Goal: Information Seeking & Learning: Learn about a topic

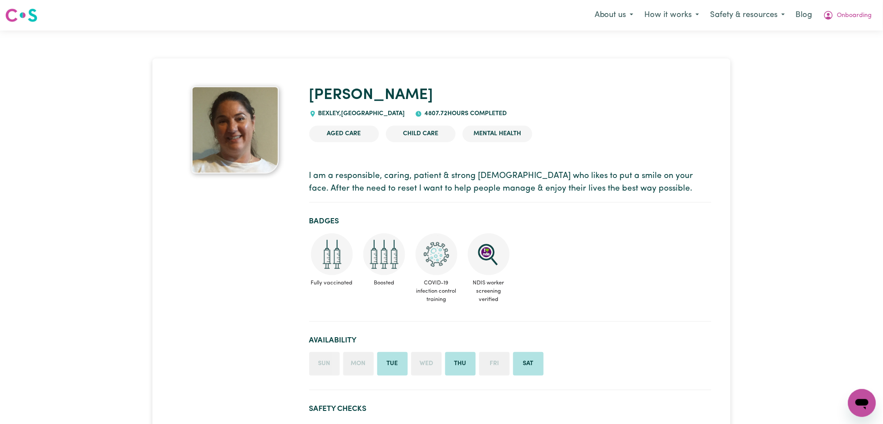
click at [473, 214] on section "Badges Fully vaccinated Boosted COVID-19 infection control training NDIS worker…" at bounding box center [510, 266] width 402 height 112
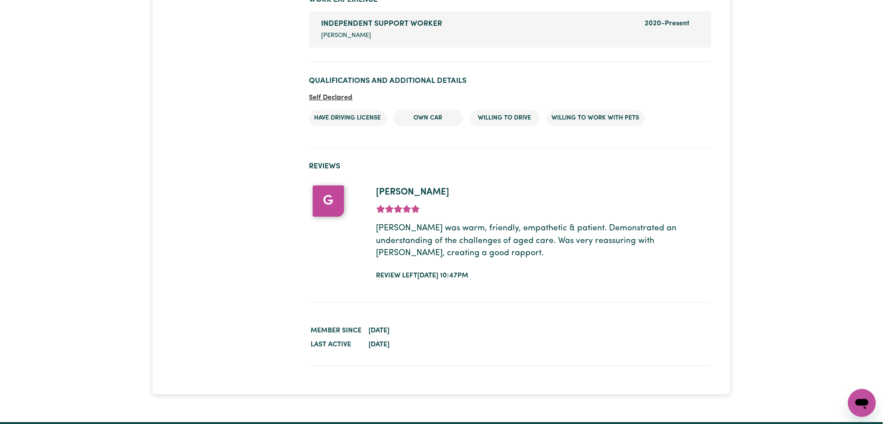
scroll to position [1147, 0]
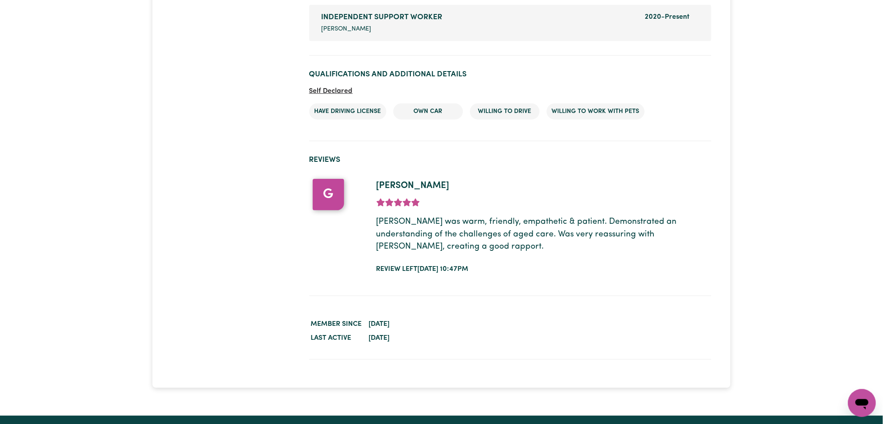
click at [643, 229] on p "Maria was warm, friendly, empathetic & patient. Demonstrated an understanding o…" at bounding box center [543, 234] width 335 height 37
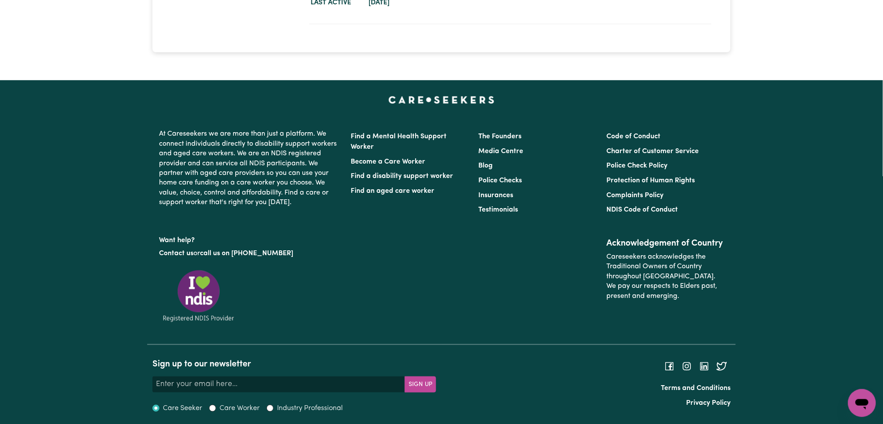
scroll to position [1002, 0]
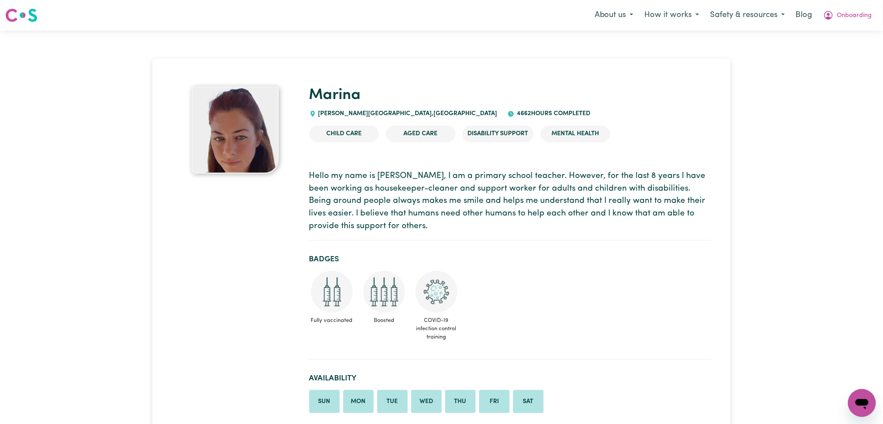
click at [527, 230] on p "Hello my name is Marina, I am a primary school teacher. However, for the last 8…" at bounding box center [510, 201] width 402 height 63
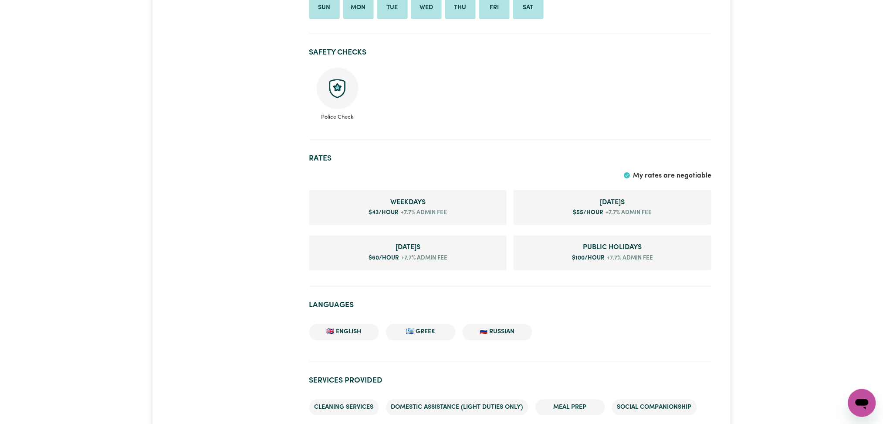
scroll to position [380, 0]
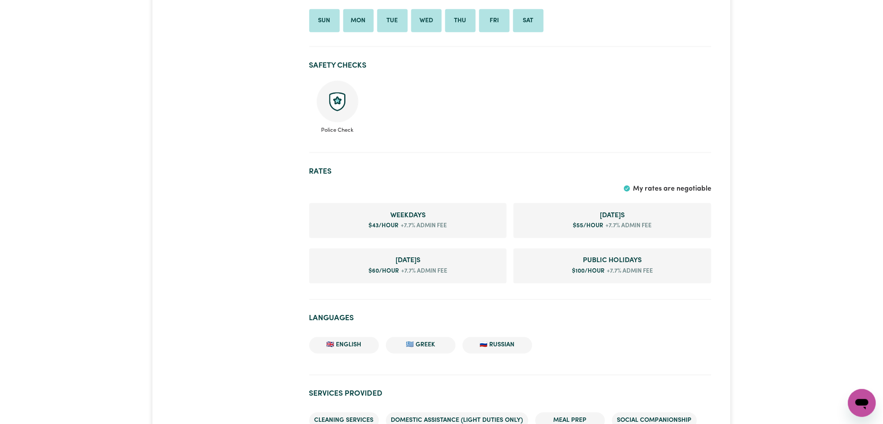
click at [170, 178] on div at bounding box center [235, 406] width 138 height 1400
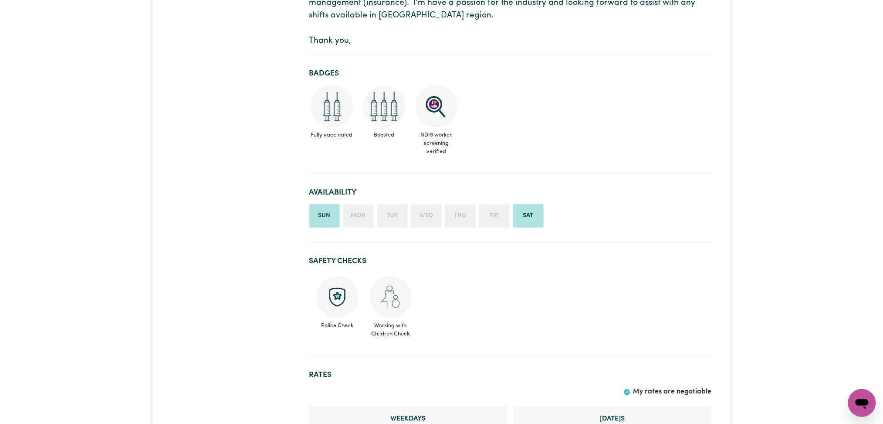
scroll to position [149, 0]
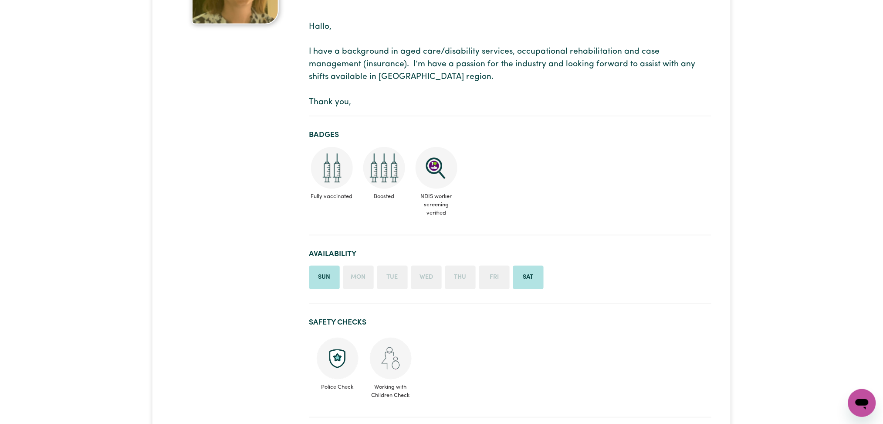
drag, startPoint x: 888, startPoint y: 39, endPoint x: 891, endPoint y: 65, distance: 26.3
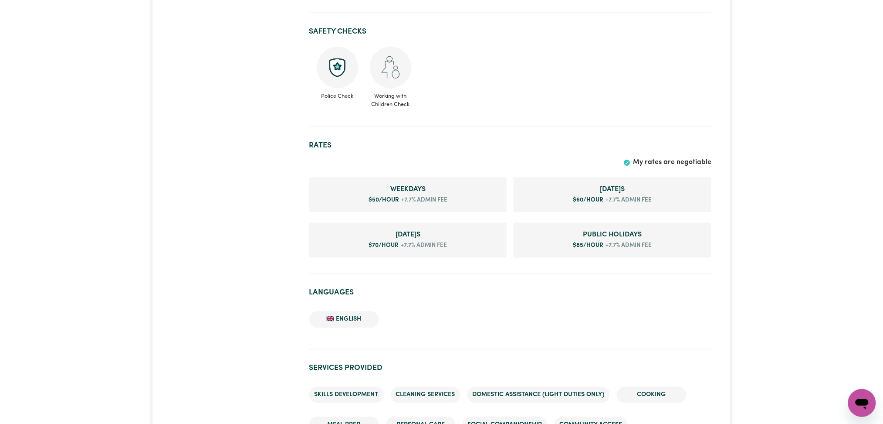
scroll to position [614, 0]
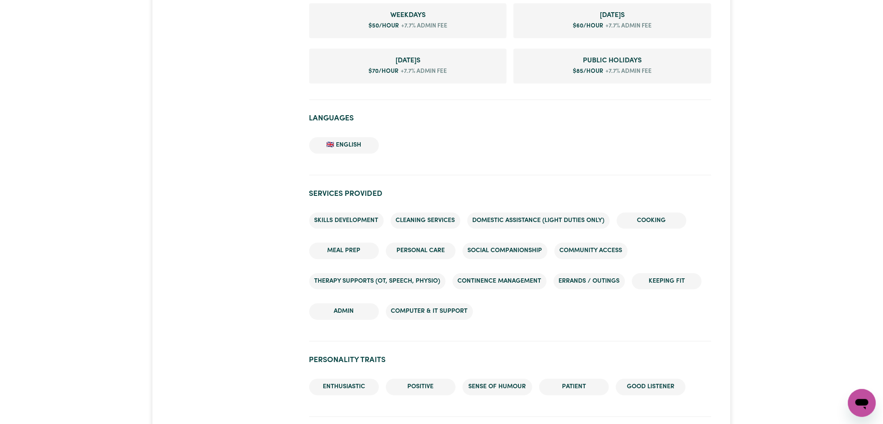
click at [177, 152] on div at bounding box center [235, 372] width 138 height 1800
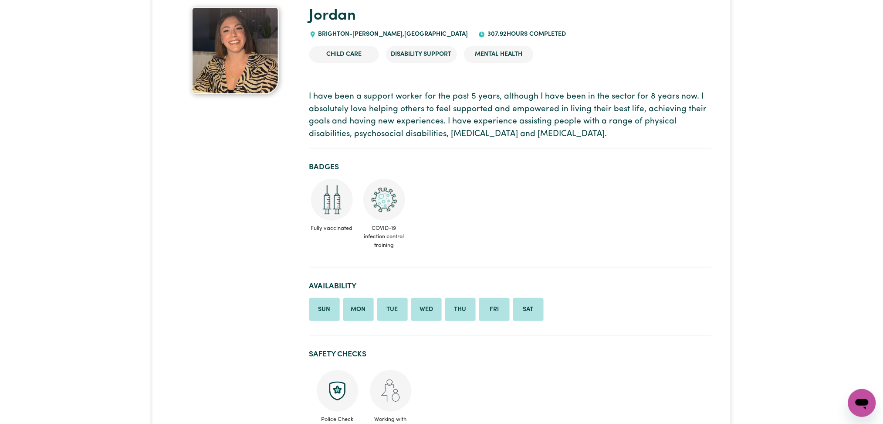
scroll to position [56, 0]
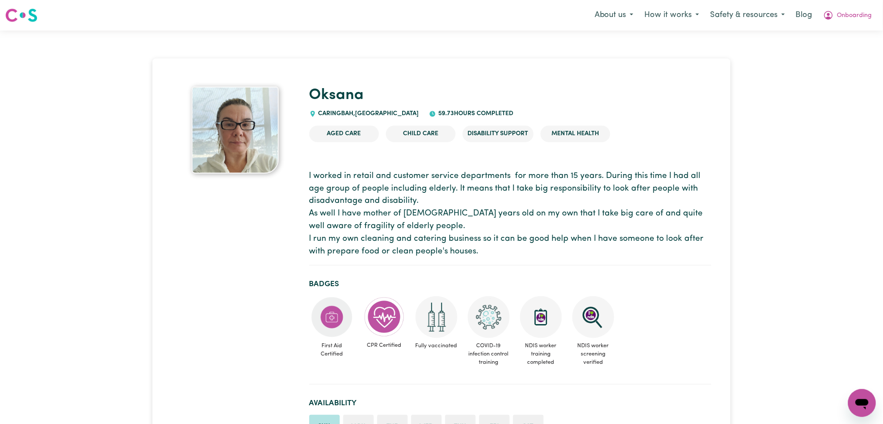
drag, startPoint x: 431, startPoint y: 210, endPoint x: 566, endPoint y: 186, distance: 136.5
click at [433, 210] on p "I worked in retail and customer service departments for more than 15 years. Dur…" at bounding box center [510, 214] width 402 height 88
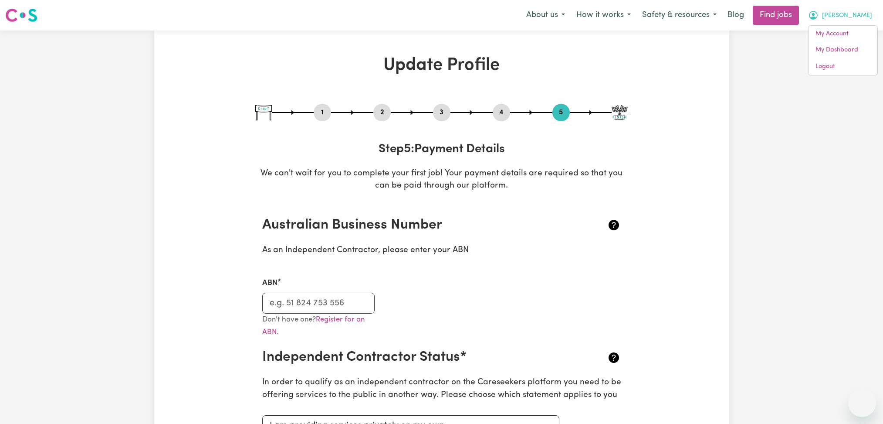
select select "I am providing services privately on my own"
drag, startPoint x: 0, startPoint y: 0, endPoint x: 848, endPoint y: 64, distance: 850.3
click at [848, 64] on link "Logout" at bounding box center [843, 66] width 69 height 17
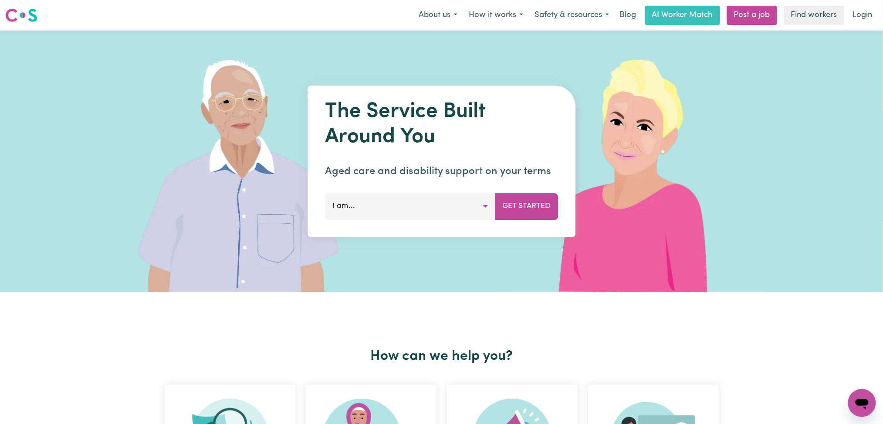
click at [862, 16] on link "Login" at bounding box center [863, 15] width 30 height 19
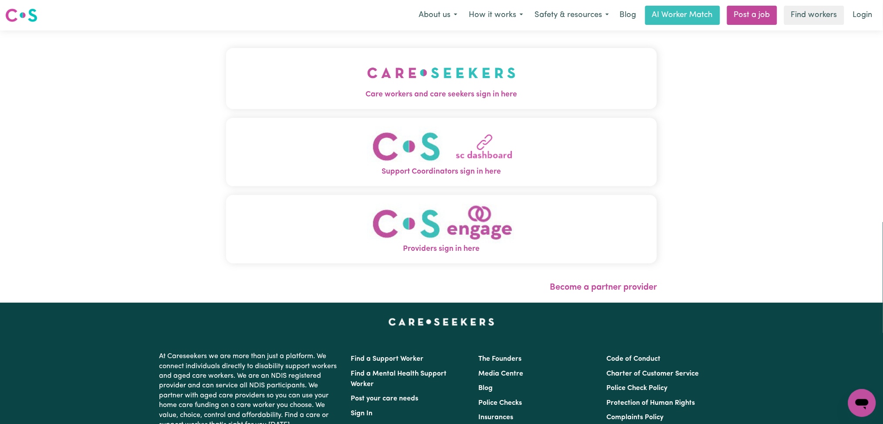
click at [424, 64] on div "Care workers and care seekers sign in here Support Coordinators sign in here Pr…" at bounding box center [442, 166] width 442 height 272
drag, startPoint x: 336, startPoint y: 76, endPoint x: 315, endPoint y: 84, distance: 23.0
click at [336, 76] on button "Care workers and care seekers sign in here" at bounding box center [441, 78] width 431 height 61
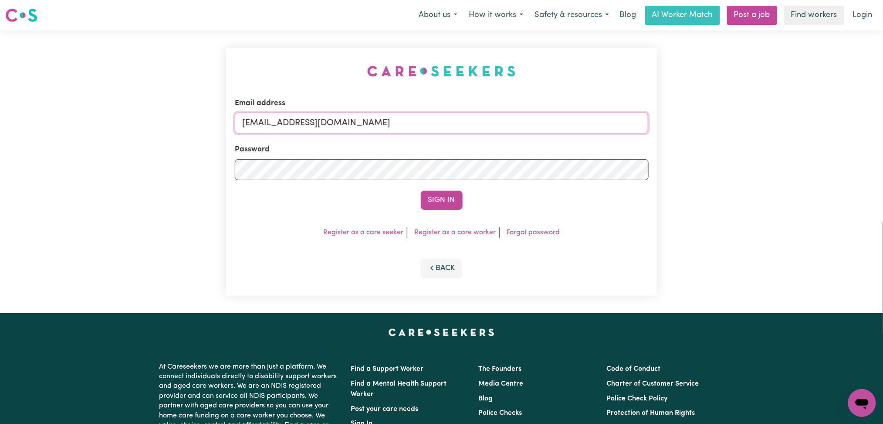
click at [322, 122] on input "[EMAIL_ADDRESS][DOMAIN_NAME]" at bounding box center [442, 122] width 414 height 21
drag, startPoint x: 289, startPoint y: 122, endPoint x: 443, endPoint y: 129, distance: 154.0
click at [443, 129] on input "Superuser~[EMAIL_ADDRESS][DOMAIN_NAME]" at bounding box center [442, 122] width 414 height 21
type input "Superuser~[EMAIL_ADDRESS][DOMAIN_NAME]"
click at [429, 203] on button "Sign In" at bounding box center [442, 199] width 42 height 19
